Goal: Task Accomplishment & Management: Manage account settings

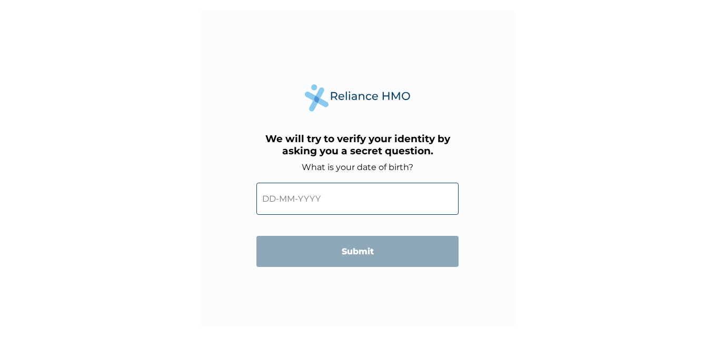
click at [316, 201] on input "text" at bounding box center [358, 199] width 202 height 32
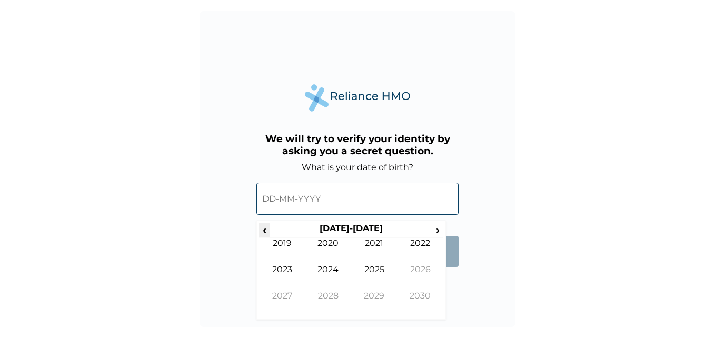
click at [263, 230] on span "‹" at bounding box center [264, 229] width 11 height 13
click at [264, 230] on span "‹" at bounding box center [264, 229] width 11 height 13
click at [265, 230] on span "‹" at bounding box center [264, 229] width 11 height 13
click at [421, 248] on td "1982" at bounding box center [421, 251] width 46 height 26
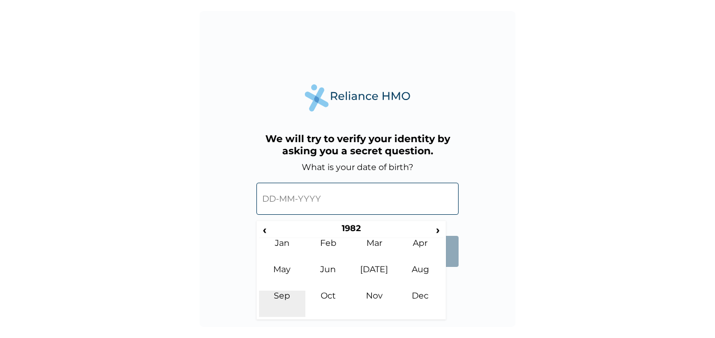
click at [283, 296] on td "Sep" at bounding box center [282, 304] width 46 height 26
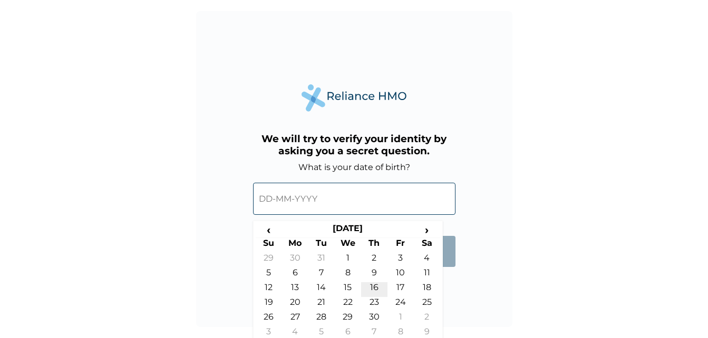
click at [381, 283] on td "16" at bounding box center [374, 289] width 26 height 15
type input "[DATE]"
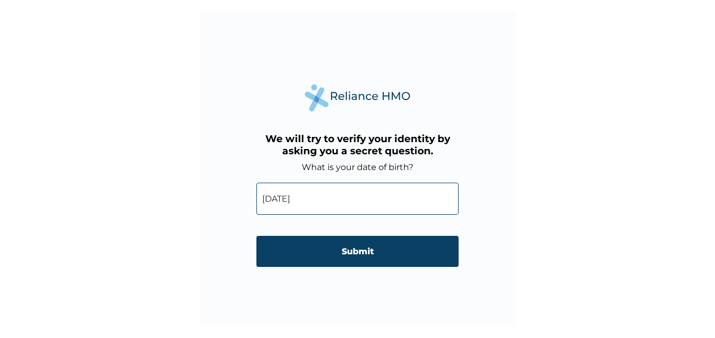
click at [373, 256] on input "Submit" at bounding box center [358, 251] width 202 height 31
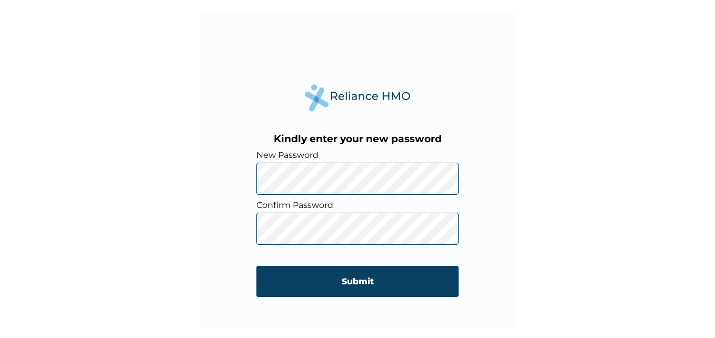
click at [574, 230] on div "Kindly enter your new password New Password Confirm Password Submit" at bounding box center [357, 169] width 715 height 338
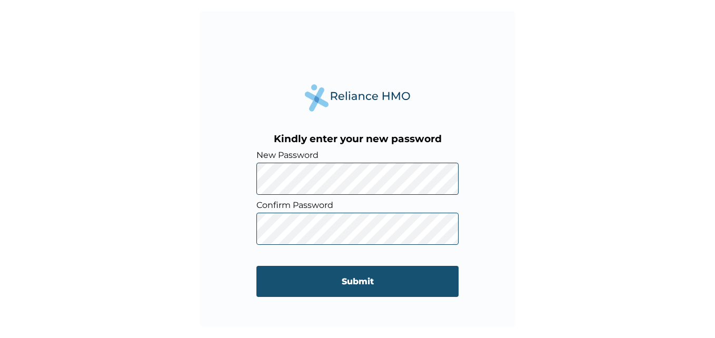
click at [348, 286] on input "Submit" at bounding box center [358, 281] width 202 height 31
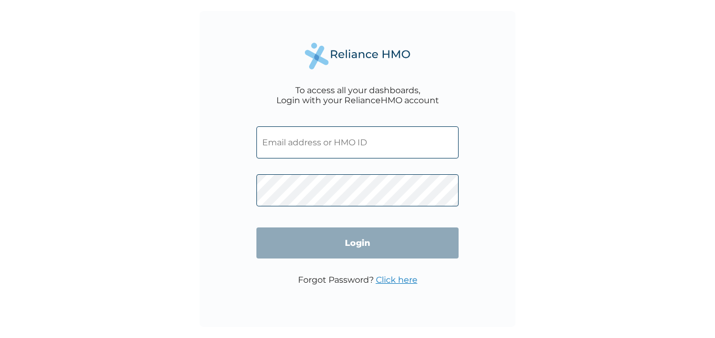
drag, startPoint x: 332, startPoint y: 140, endPoint x: 340, endPoint y: 139, distance: 7.5
click at [332, 140] on input "text" at bounding box center [358, 142] width 202 height 32
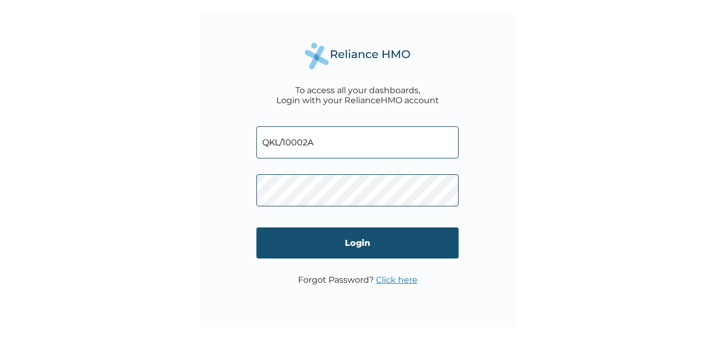
type input "QKL/10002A"
click at [372, 242] on input "Login" at bounding box center [358, 243] width 202 height 31
